Goal: Transaction & Acquisition: Purchase product/service

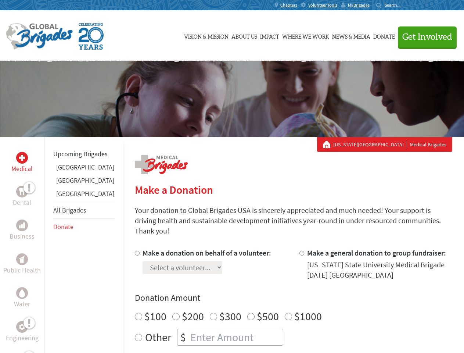
click at [405, 5] on div "Search for:" at bounding box center [390, 5] width 29 height 6
click at [424, 37] on span "Get Involved" at bounding box center [427, 37] width 50 height 9
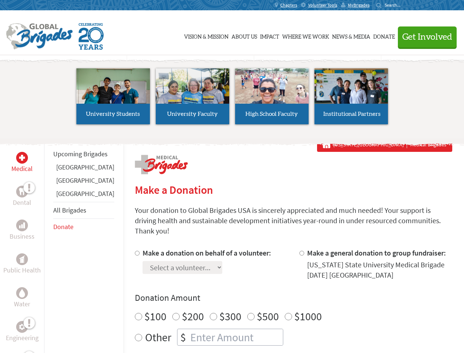
click at [232, 99] on li "High School Faculty" at bounding box center [271, 96] width 79 height 68
click at [48, 245] on div "Upcoming Brigades [GEOGRAPHIC_DATA] [GEOGRAPHIC_DATA] [GEOGRAPHIC_DATA] All Bri…" at bounding box center [83, 313] width 79 height 353
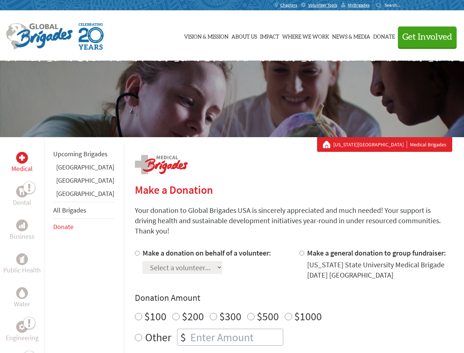
click at [281, 295] on div "Donation Amount $100 $200 $300 $500 $1000 Other $" at bounding box center [293, 319] width 317 height 54
click at [135, 250] on input "Make a donation on behalf of a volunteer:" at bounding box center [137, 252] width 5 height 5
radio input "true"
click at [299, 250] on input "Make a general donation to group fundraiser:" at bounding box center [301, 252] width 5 height 5
radio input "true"
